Goal: Information Seeking & Learning: Learn about a topic

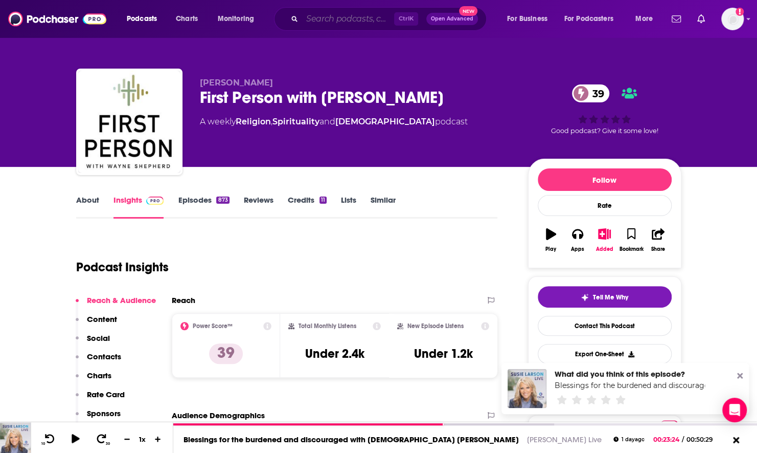
click at [337, 21] on input "Search podcasts, credits, & more..." at bounding box center [348, 19] width 92 height 16
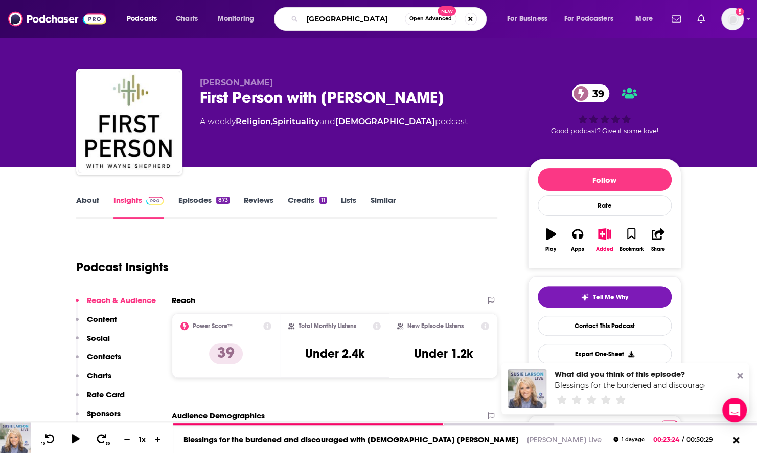
click at [324, 20] on input "[GEOGRAPHIC_DATA]" at bounding box center [353, 19] width 103 height 16
type input "chicago christmas"
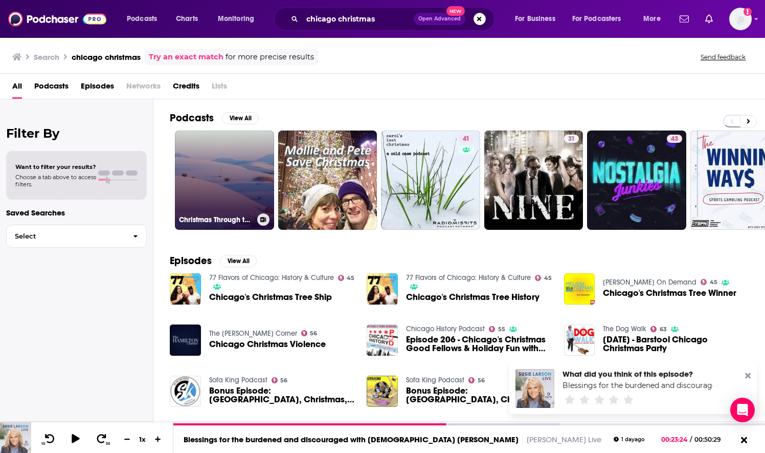
click at [241, 169] on link "Christmas Through the Years in [GEOGRAPHIC_DATA]" at bounding box center [224, 179] width 99 height 99
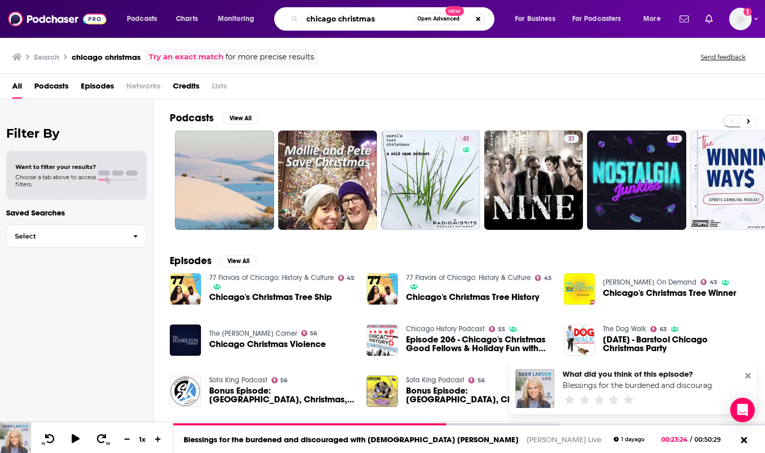
click at [344, 18] on input "chicago christmas" at bounding box center [357, 19] width 110 height 16
type input "[DEMOGRAPHIC_DATA] sized stories"
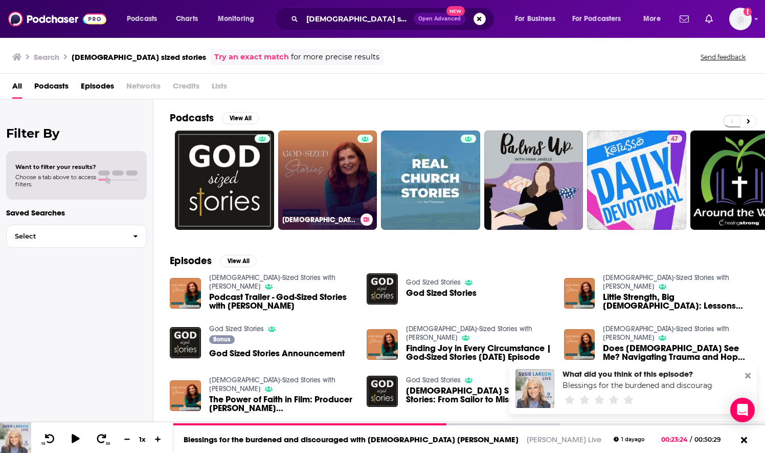
click at [334, 183] on link "[DEMOGRAPHIC_DATA]-Sized Stories with [PERSON_NAME]" at bounding box center [327, 179] width 99 height 99
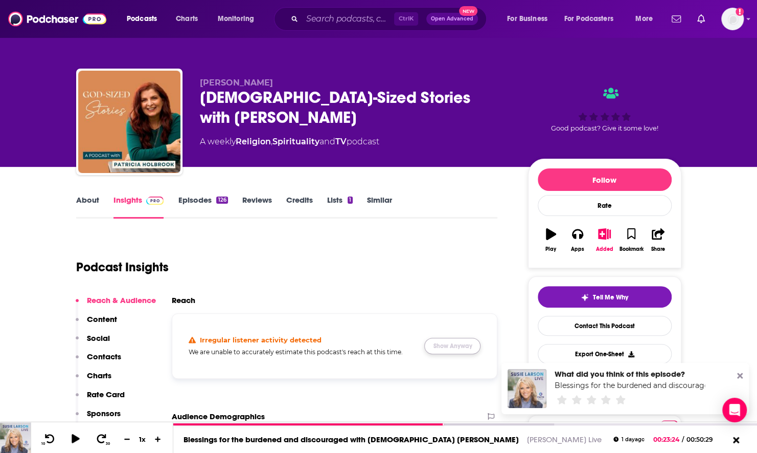
click at [442, 346] on button "Show Anyway" at bounding box center [452, 345] width 56 height 16
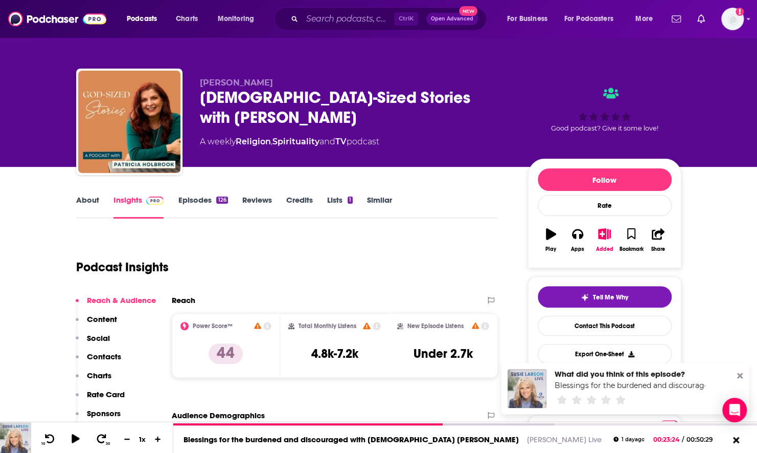
click at [81, 208] on link "About" at bounding box center [87, 207] width 23 height 24
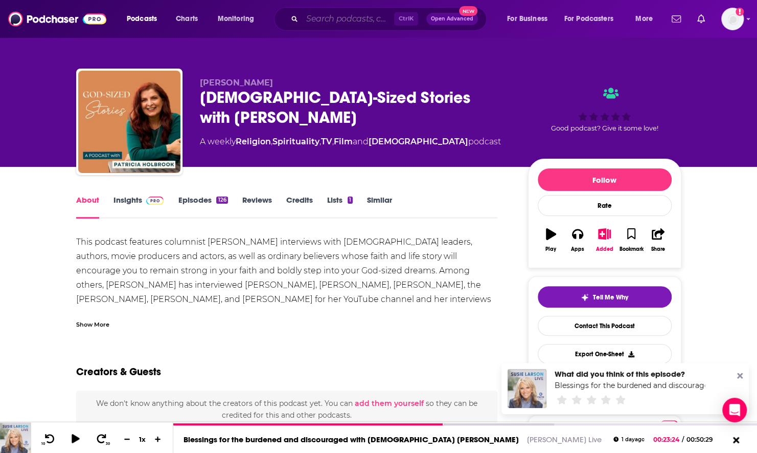
click at [313, 17] on input "Search podcasts, credits, & more..." at bounding box center [348, 19] width 92 height 16
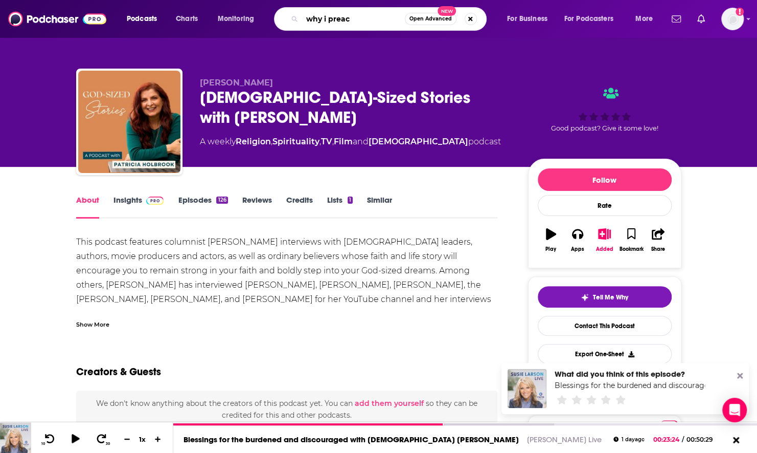
type input "why i [DEMOGRAPHIC_DATA]"
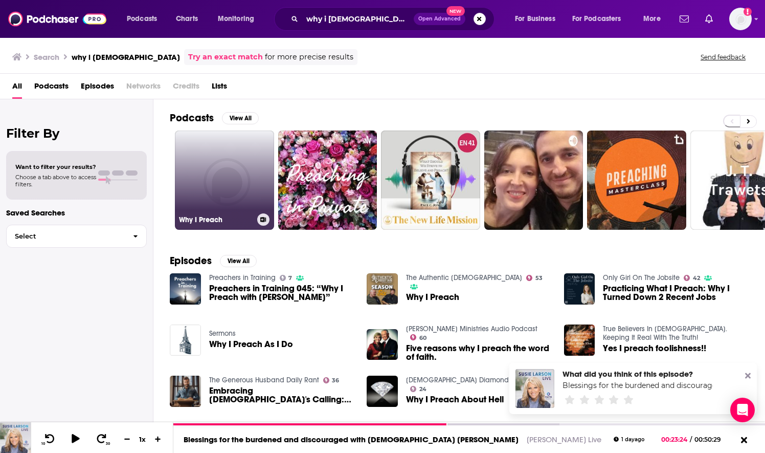
click at [202, 192] on link "Why I Preach" at bounding box center [224, 179] width 99 height 99
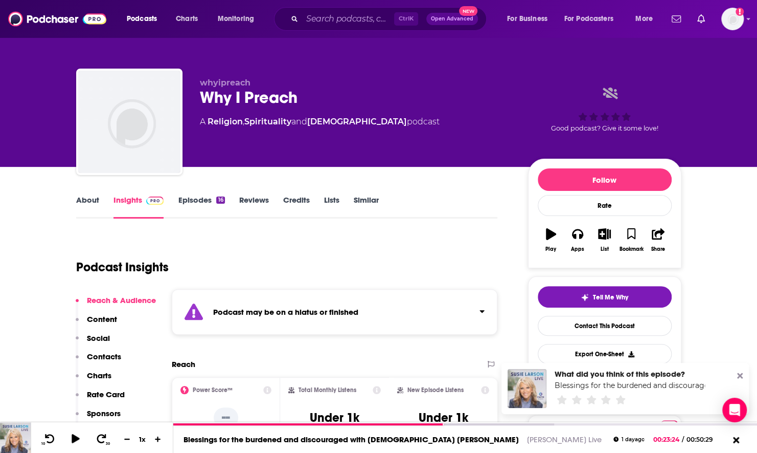
click at [79, 211] on link "About" at bounding box center [87, 207] width 23 height 24
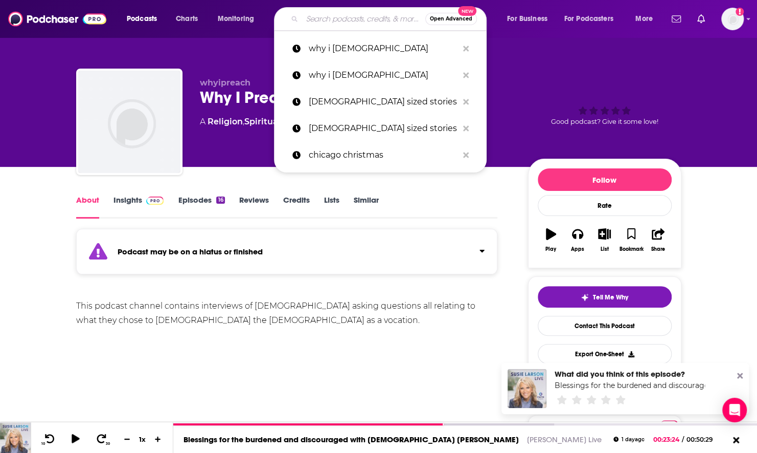
click at [325, 15] on input "Search podcasts, credits, & more..." at bounding box center [363, 19] width 123 height 16
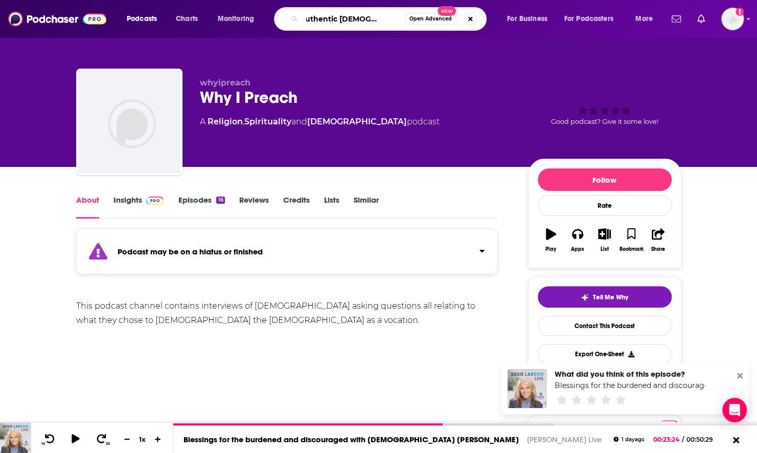
type input "the authentic [DEMOGRAPHIC_DATA] podcast"
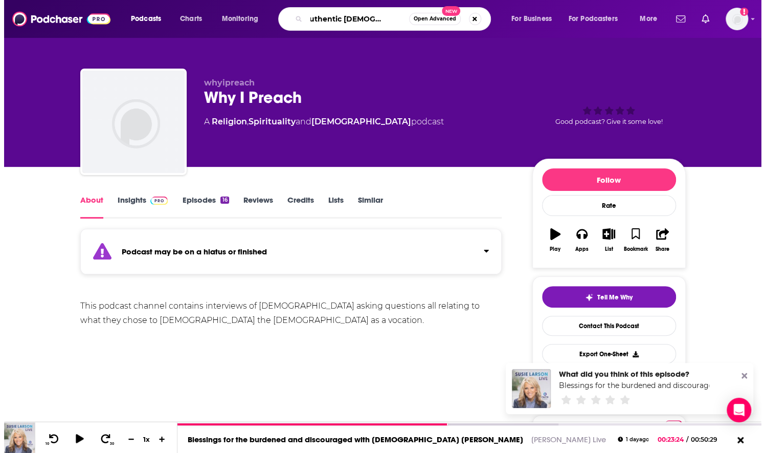
scroll to position [0, 24]
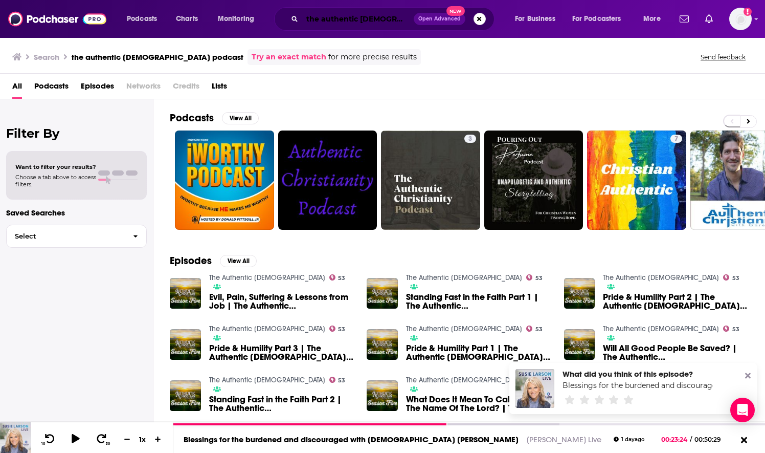
click at [355, 17] on input "the authentic [DEMOGRAPHIC_DATA] podcast" at bounding box center [357, 19] width 111 height 16
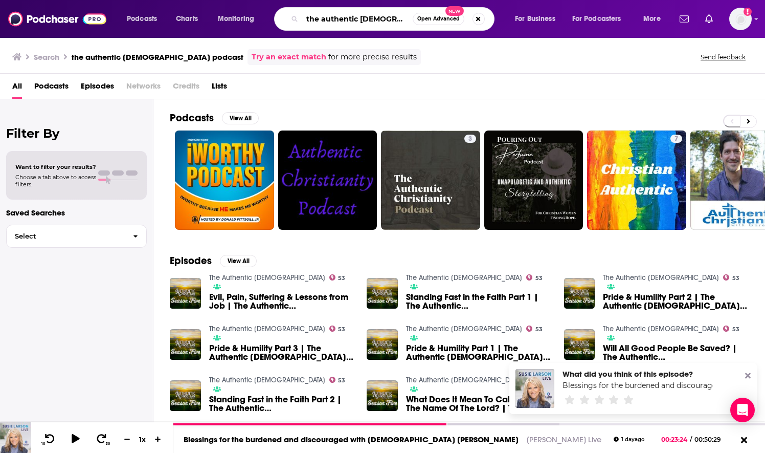
click at [355, 17] on input "the authentic [DEMOGRAPHIC_DATA] podcast" at bounding box center [357, 19] width 110 height 16
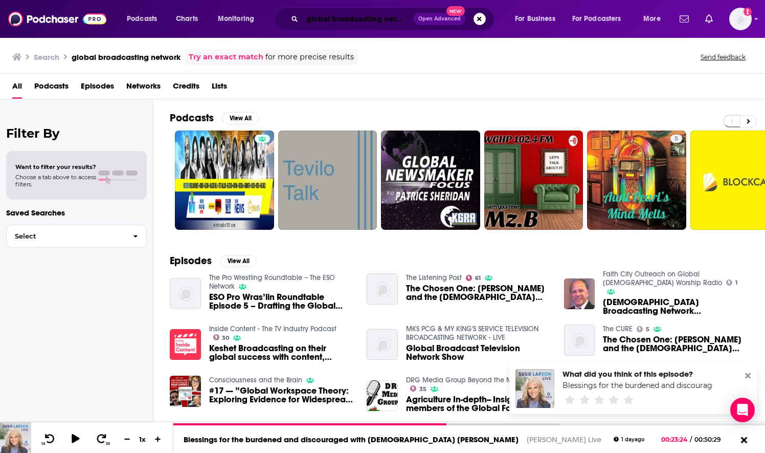
click at [364, 20] on input "global broadcasting network" at bounding box center [357, 19] width 111 height 16
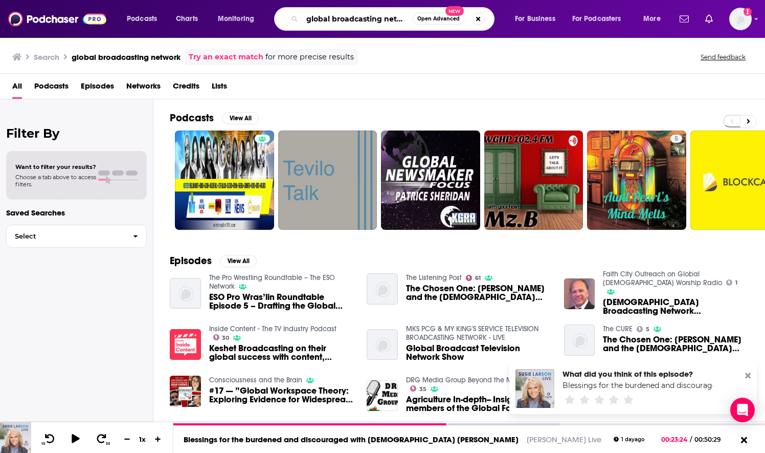
click at [364, 20] on input "global broadcasting network" at bounding box center [357, 19] width 110 height 16
type input "the authentic [DEMOGRAPHIC_DATA]"
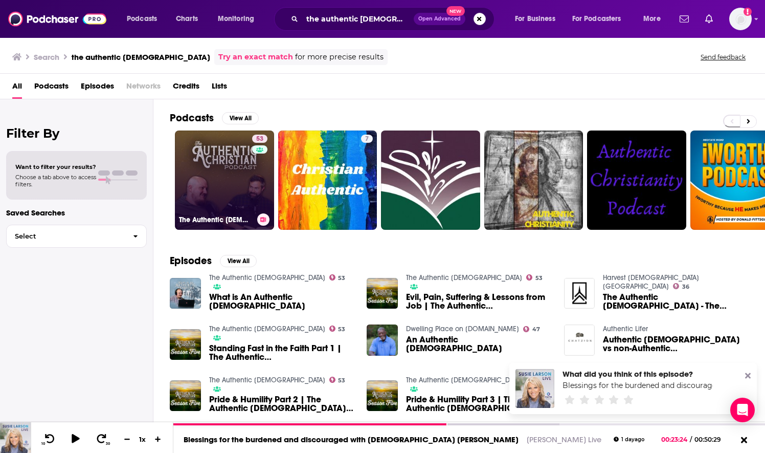
click at [204, 190] on link "53 The Authentic [DEMOGRAPHIC_DATA]" at bounding box center [224, 179] width 99 height 99
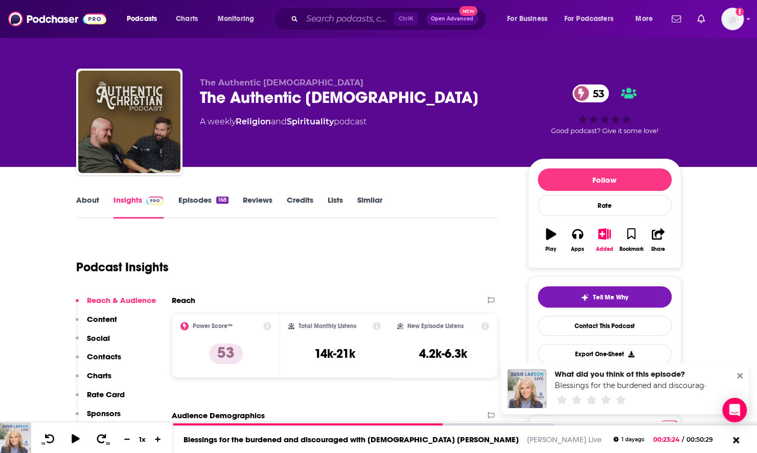
click at [90, 200] on link "About" at bounding box center [87, 207] width 23 height 24
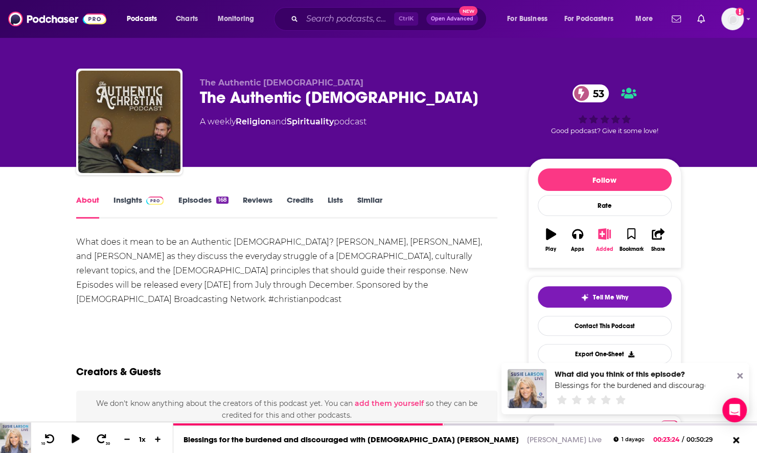
click at [604, 235] on icon "button" at bounding box center [604, 233] width 13 height 11
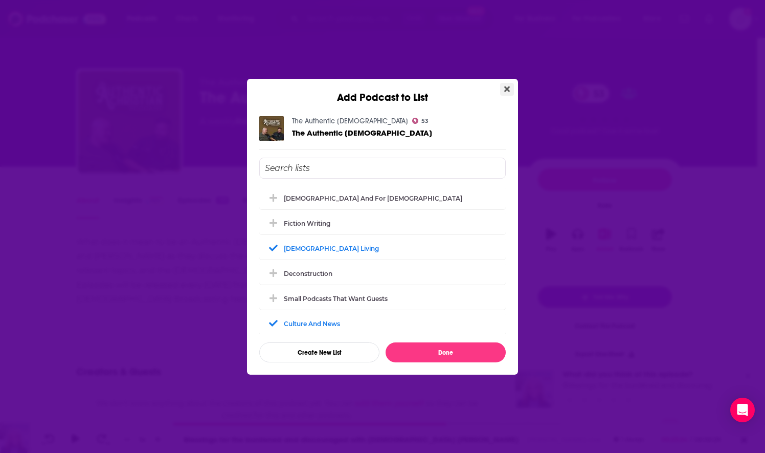
click at [505, 90] on icon "Close" at bounding box center [507, 89] width 6 height 6
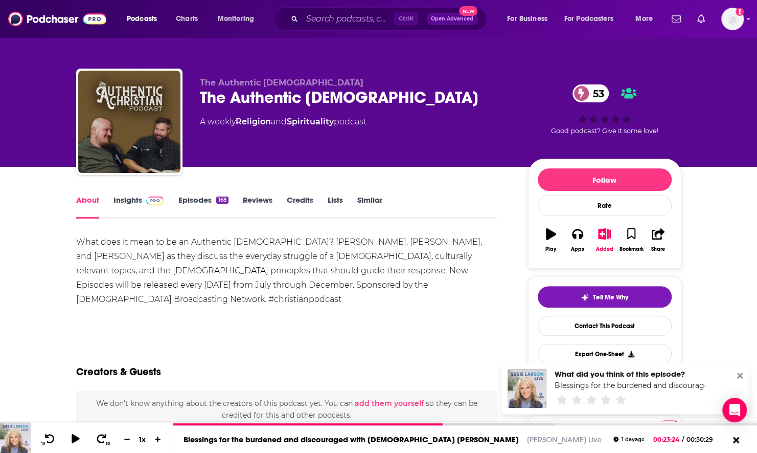
click at [128, 200] on link "Insights" at bounding box center [139, 207] width 51 height 24
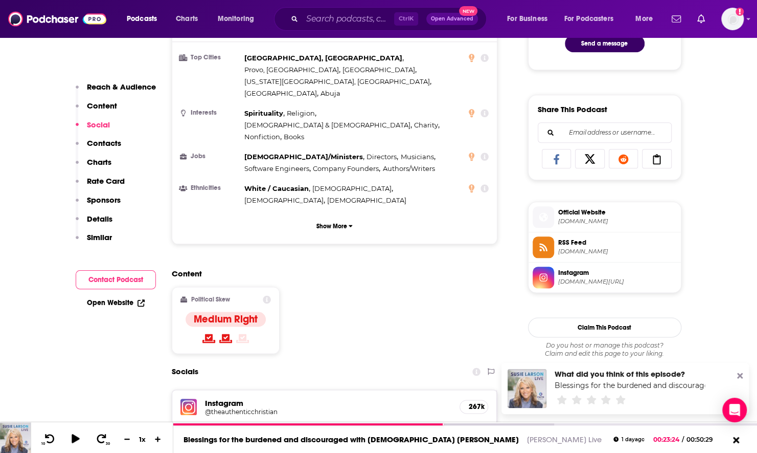
scroll to position [767, 0]
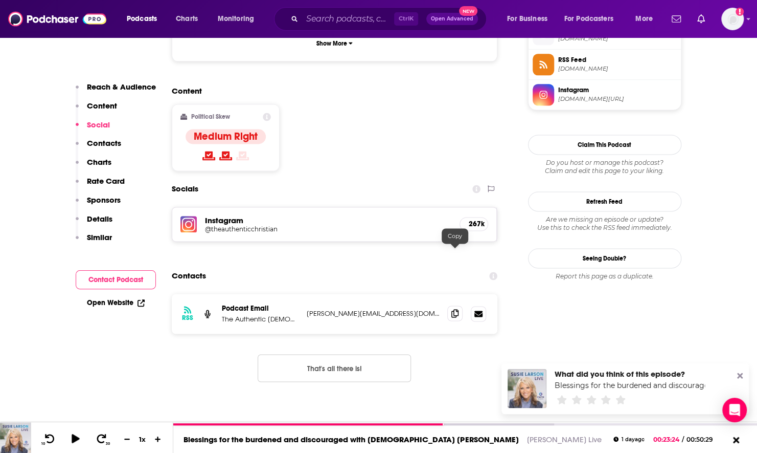
click at [457, 309] on icon at bounding box center [455, 313] width 7 height 8
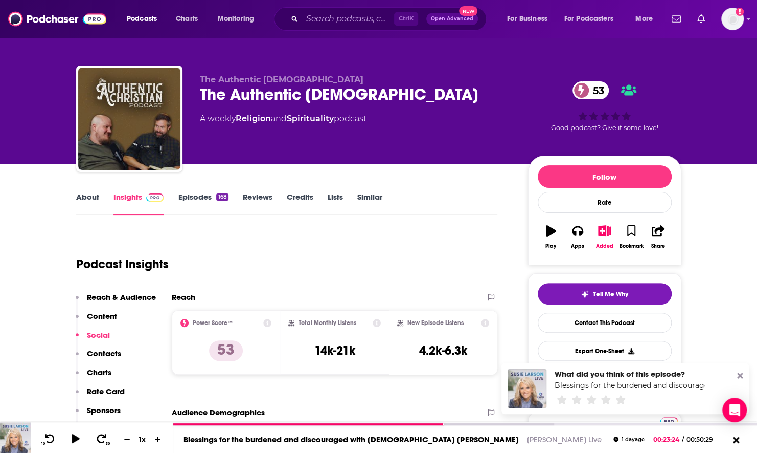
scroll to position [0, 0]
